Goal: Information Seeking & Learning: Learn about a topic

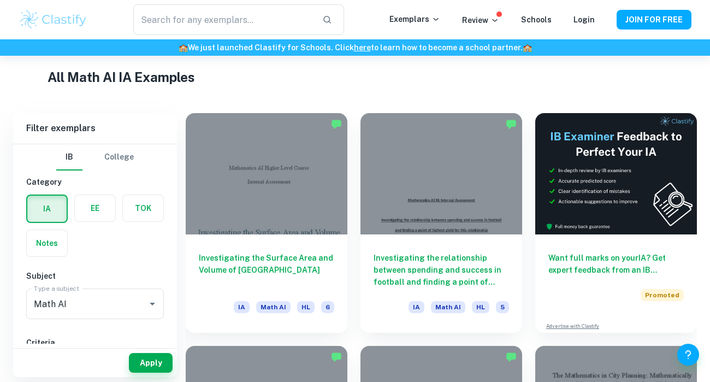
scroll to position [256, 0]
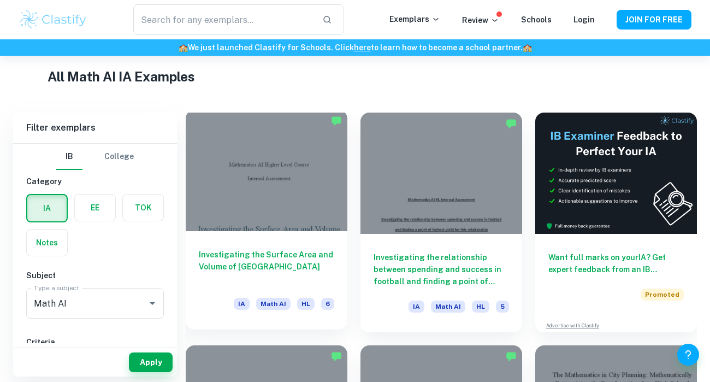
click at [274, 130] on div at bounding box center [267, 170] width 162 height 121
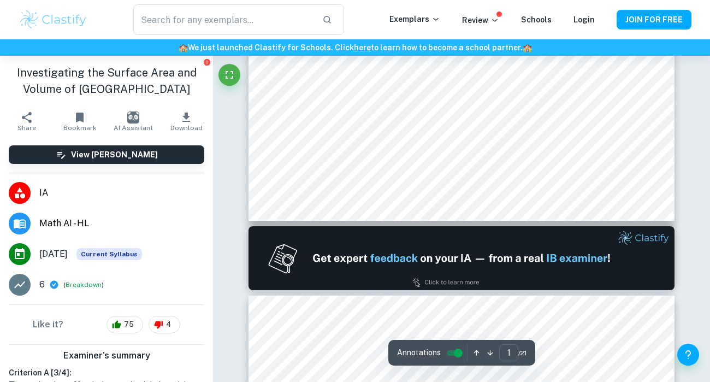
type input "2"
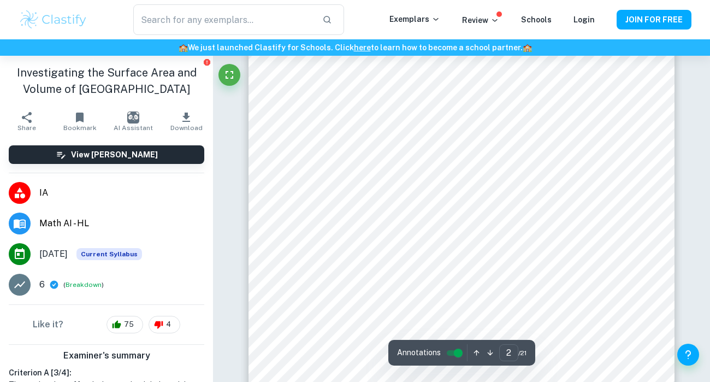
scroll to position [661, 0]
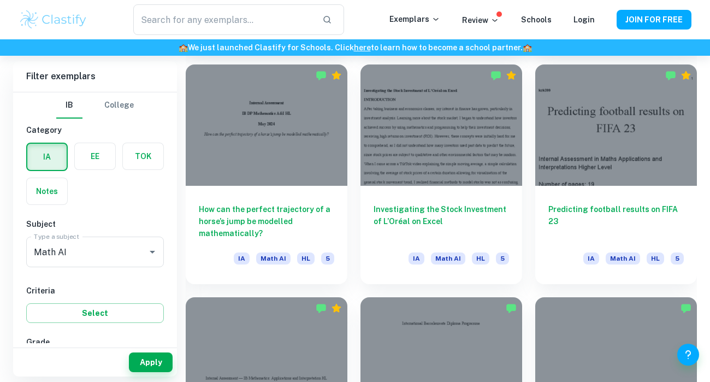
scroll to position [1002, 0]
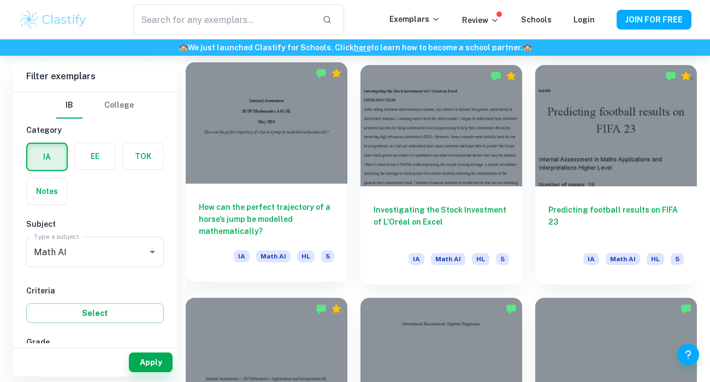
click at [314, 138] on div at bounding box center [267, 122] width 162 height 121
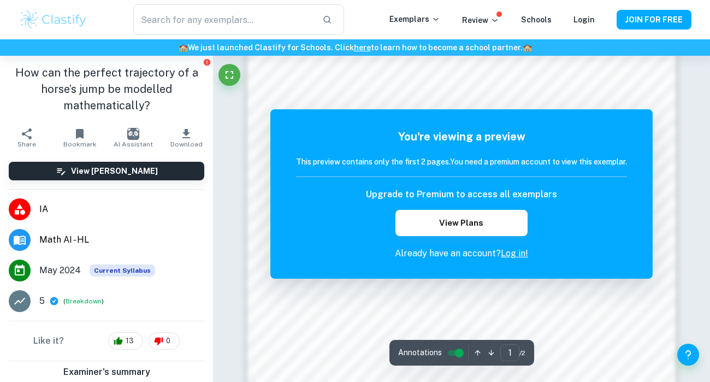
scroll to position [971, 0]
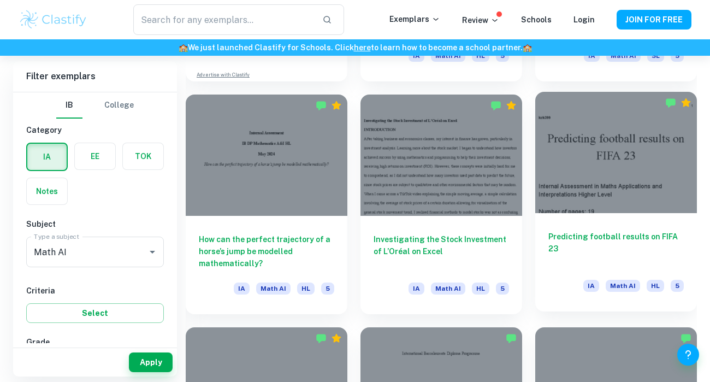
scroll to position [972, 0]
click at [599, 160] on div at bounding box center [617, 152] width 162 height 121
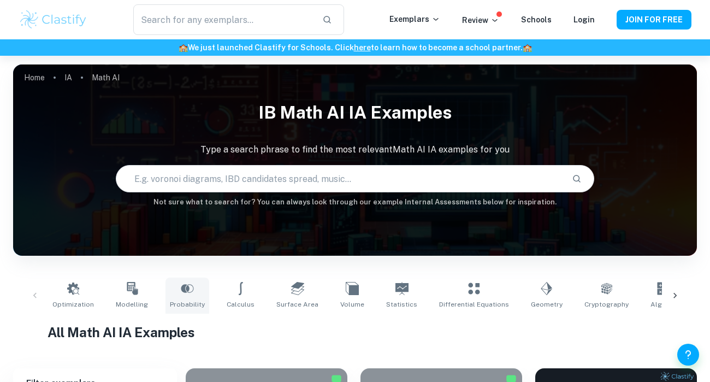
click at [184, 297] on link "Probability" at bounding box center [188, 296] width 44 height 36
type input "Probability"
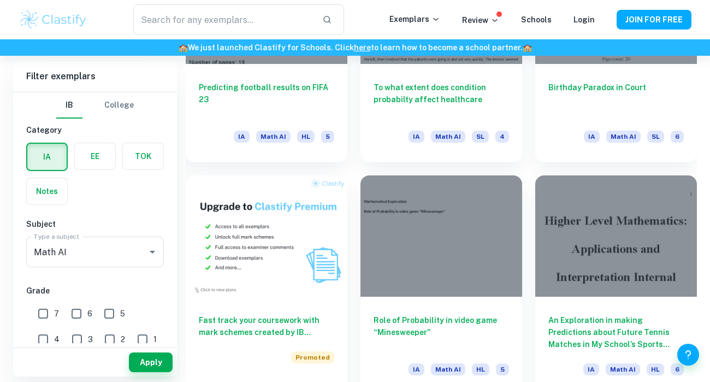
scroll to position [660, 0]
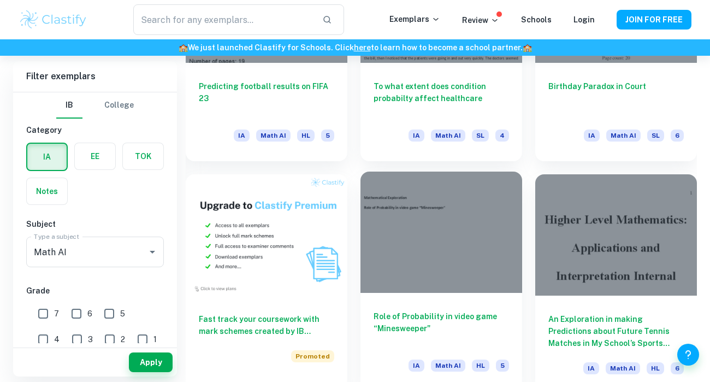
click at [420, 260] on div at bounding box center [442, 232] width 162 height 121
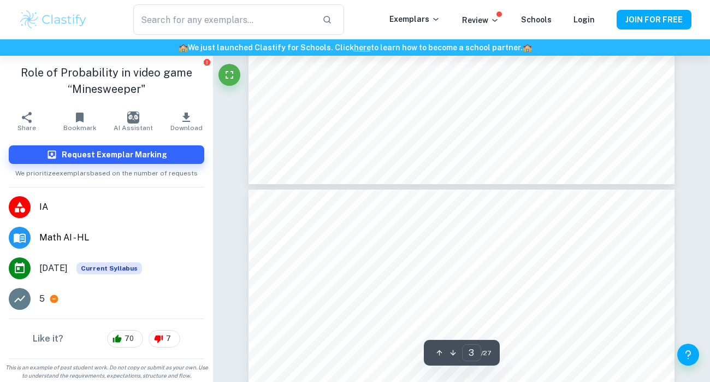
type input "4"
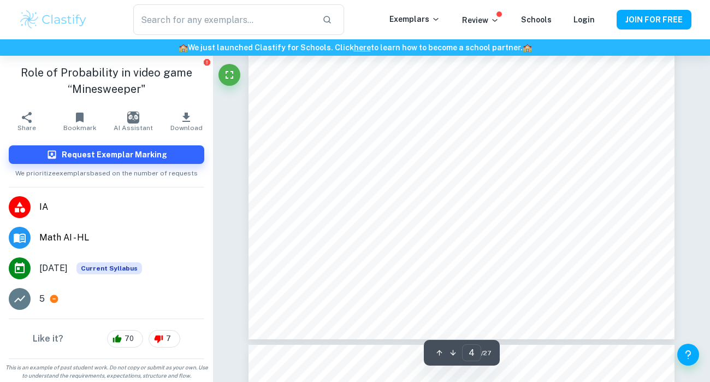
scroll to position [2091, 0]
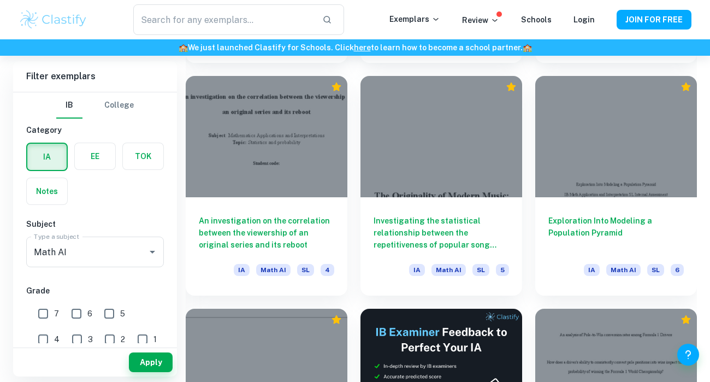
scroll to position [2621, 0]
